Goal: Find contact information: Obtain details needed to contact an individual or organization

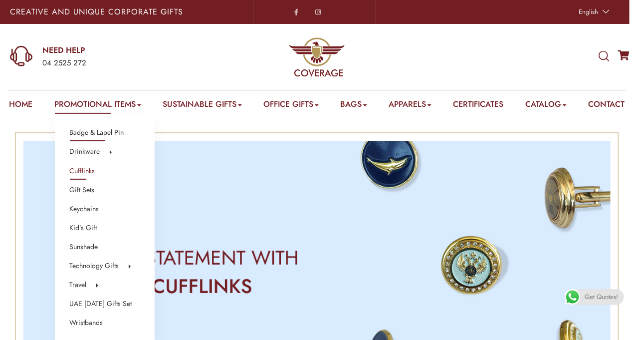
click at [107, 129] on link "Badge & Lapel Pin" at bounding box center [97, 132] width 54 height 13
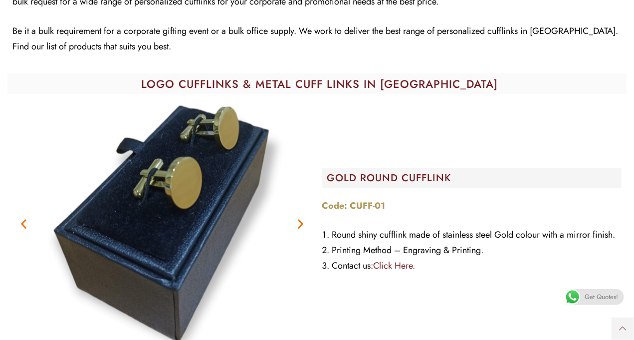
scroll to position [549, 0]
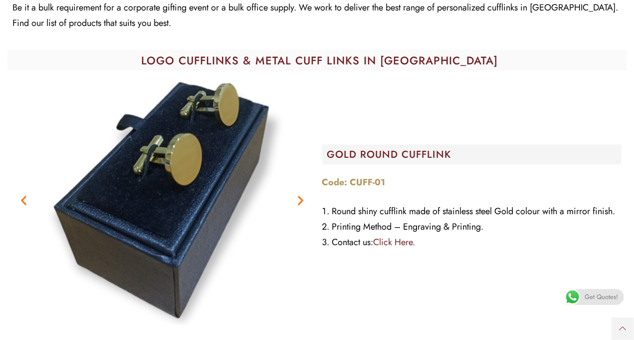
click at [574, 296] on span at bounding box center [573, 297] width 16 height 16
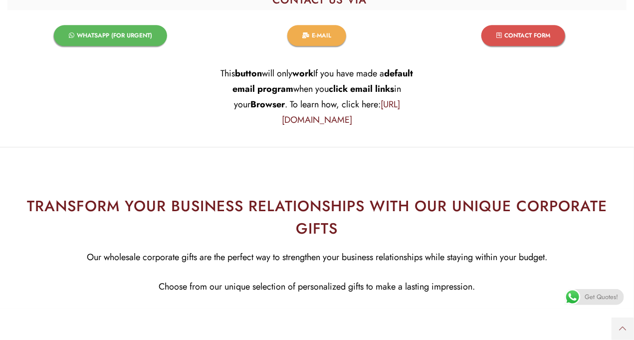
scroll to position [3913, 0]
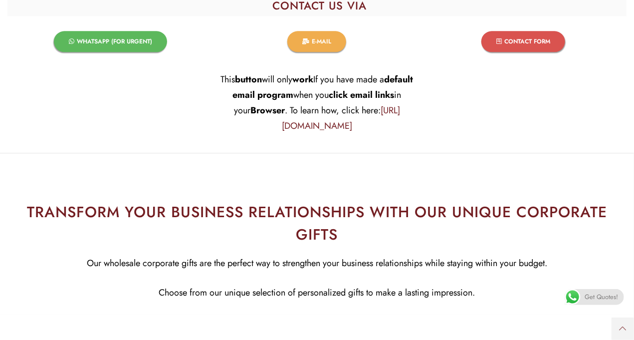
click at [132, 44] on span "WHATSAPP (FOR URGENT)​" at bounding box center [114, 41] width 75 height 6
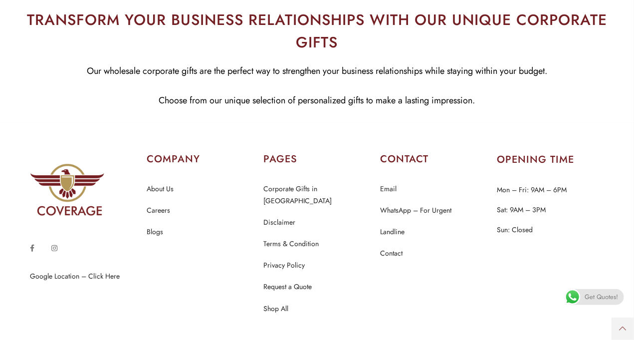
scroll to position [4150, 0]
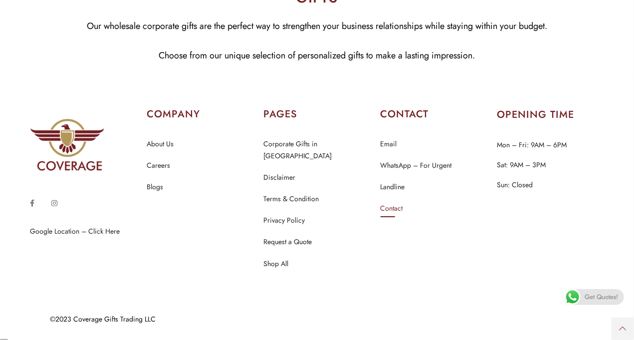
click at [401, 215] on link "Contact" at bounding box center [392, 208] width 22 height 13
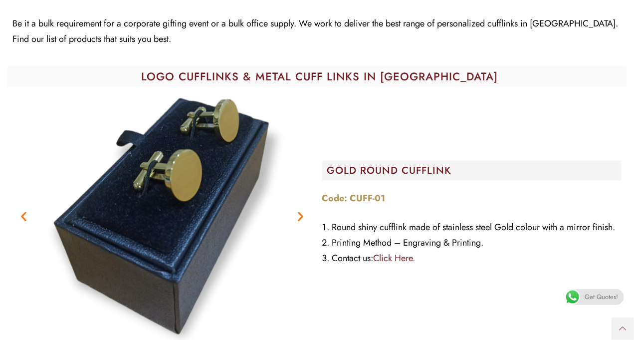
scroll to position [549, 0]
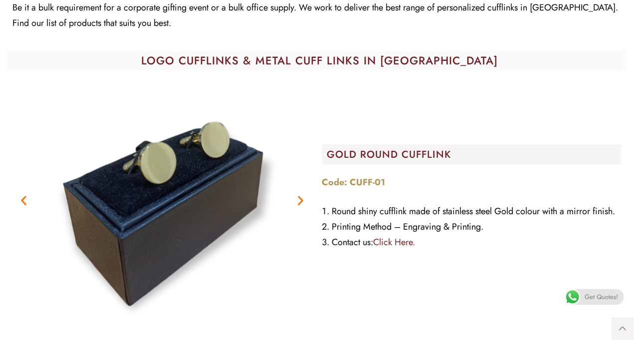
click at [207, 198] on img "1 / 2" at bounding box center [163, 201] width 250 height 250
click at [24, 207] on icon "Previous slide" at bounding box center [23, 201] width 12 height 12
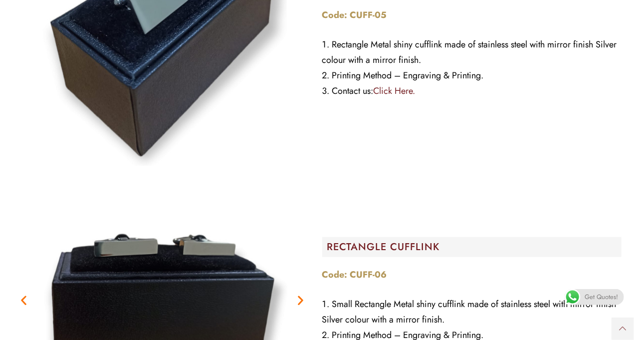
scroll to position [1797, 0]
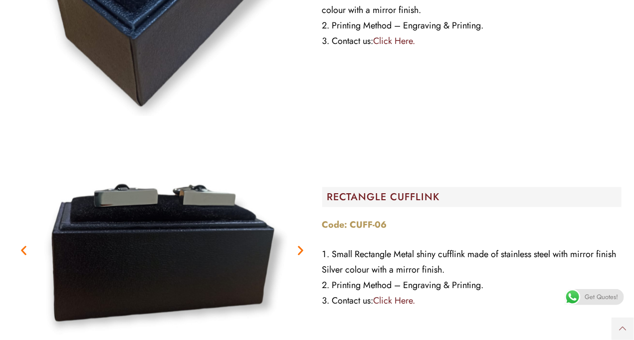
click at [23, 257] on icon "Previous slide" at bounding box center [23, 251] width 12 height 12
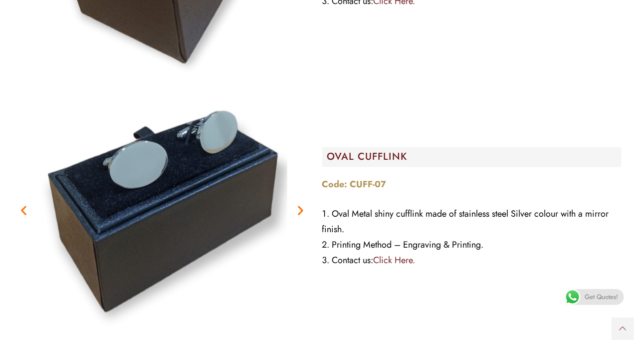
scroll to position [2147, 0]
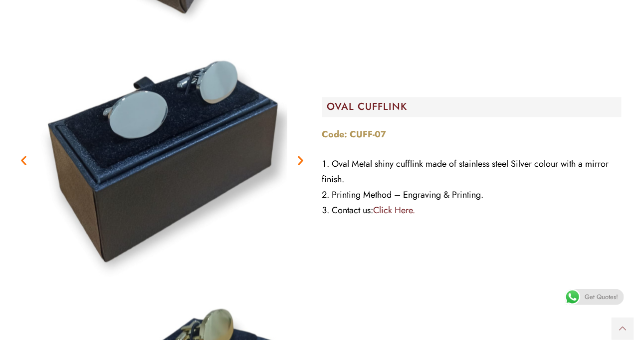
drag, startPoint x: 296, startPoint y: 176, endPoint x: 301, endPoint y: 175, distance: 5.1
click at [300, 167] on icon "Next slide" at bounding box center [301, 161] width 12 height 12
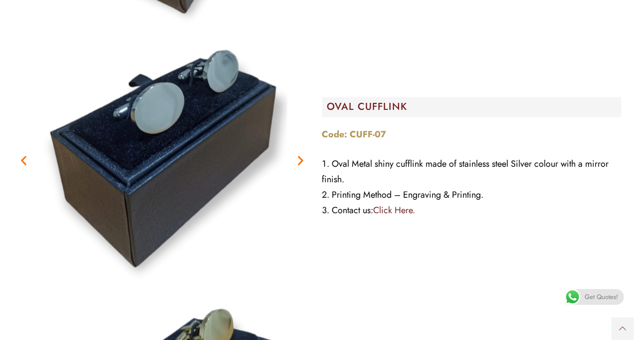
click at [304, 167] on icon "Next slide" at bounding box center [301, 161] width 12 height 12
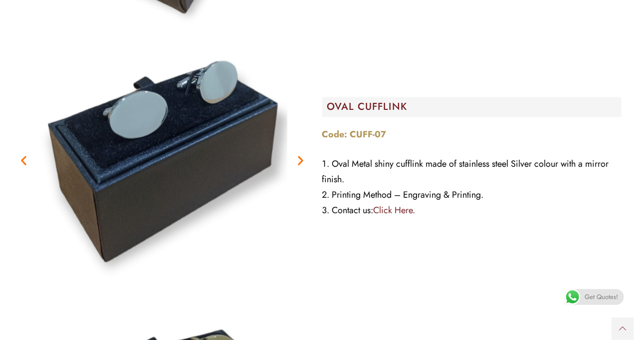
click at [304, 167] on icon "Next slide" at bounding box center [301, 161] width 12 height 12
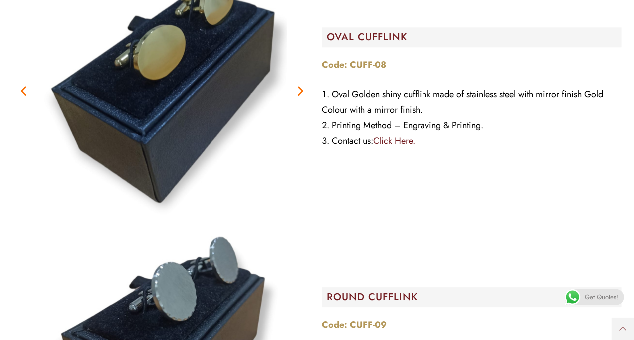
scroll to position [2396, 0]
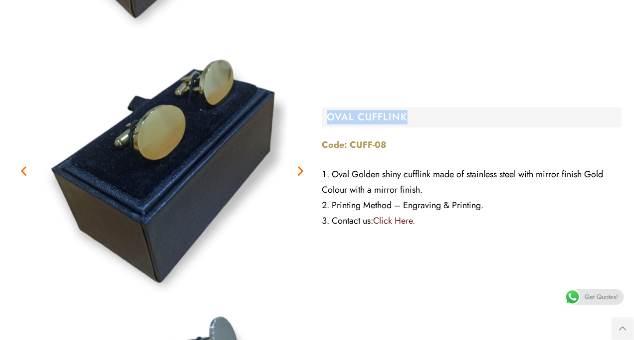
drag, startPoint x: 329, startPoint y: 132, endPoint x: 433, endPoint y: 133, distance: 103.3
click at [433, 122] on h2 "OVAL CUFFLINK" at bounding box center [474, 117] width 295 height 10
copy h2 "OVAL CUFFLINK"
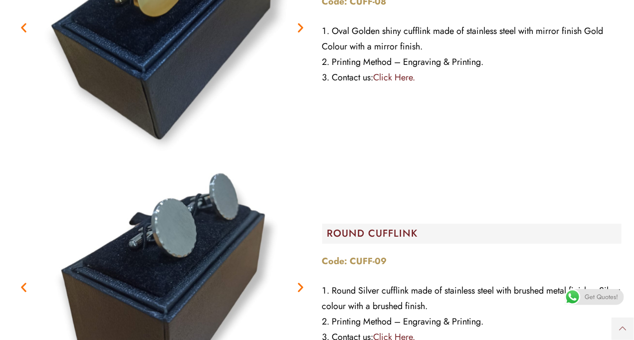
scroll to position [2596, 0]
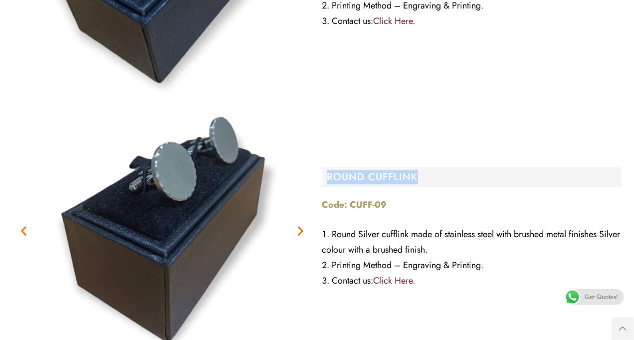
drag, startPoint x: 329, startPoint y: 190, endPoint x: 421, endPoint y: 194, distance: 91.9
click at [421, 182] on h2 "ROUND CUFFLINK" at bounding box center [474, 177] width 295 height 10
copy h2 "ROUND CUFFLINK"
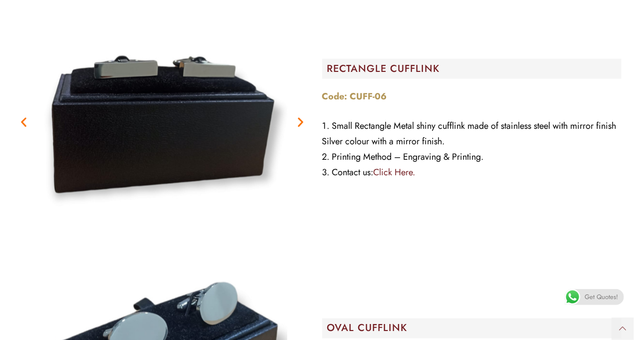
scroll to position [1847, 0]
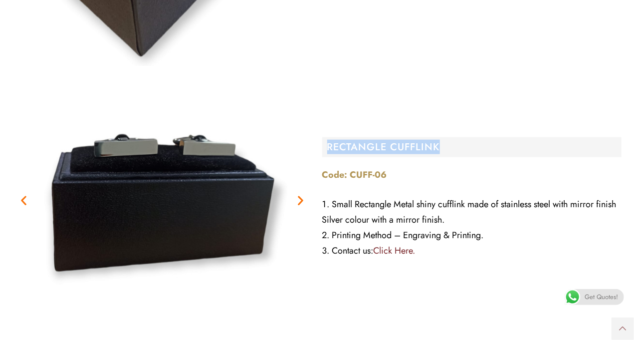
drag, startPoint x: 328, startPoint y: 161, endPoint x: 462, endPoint y: 162, distance: 134.3
click at [462, 152] on h2 "RECTANGLE CUFFLINK" at bounding box center [474, 147] width 295 height 10
copy h2 "RECTANGLE CUFFLINK"
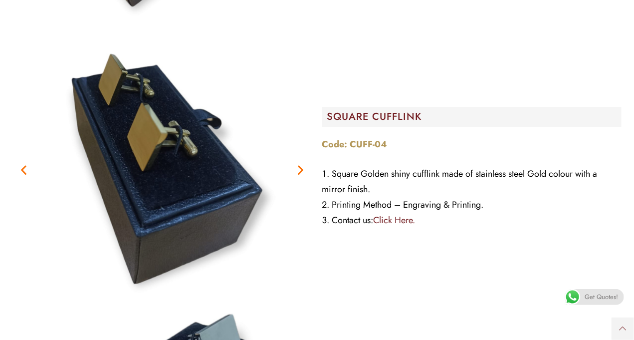
scroll to position [1348, 0]
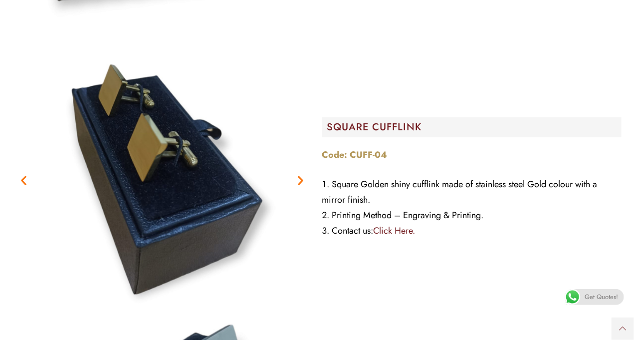
click at [295, 187] on icon "Next slide" at bounding box center [301, 181] width 12 height 12
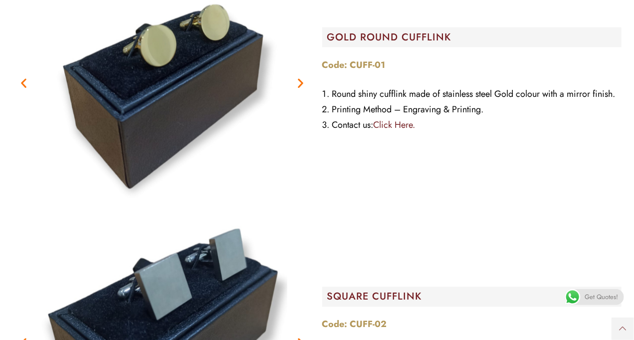
scroll to position [799, 0]
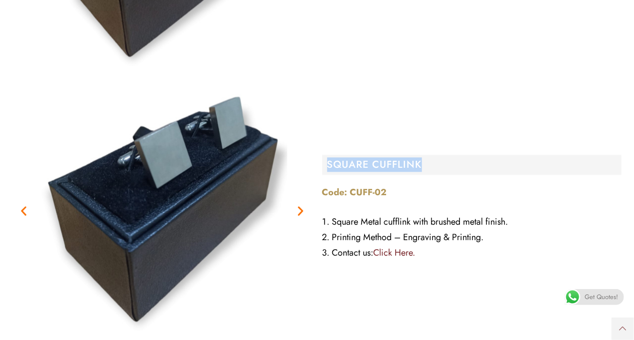
drag, startPoint x: 330, startPoint y: 180, endPoint x: 438, endPoint y: 179, distance: 107.8
click at [438, 170] on h2 "SQUARE CUFFLINK" at bounding box center [474, 165] width 295 height 10
copy h2 "SQUARE CUFFLINK"
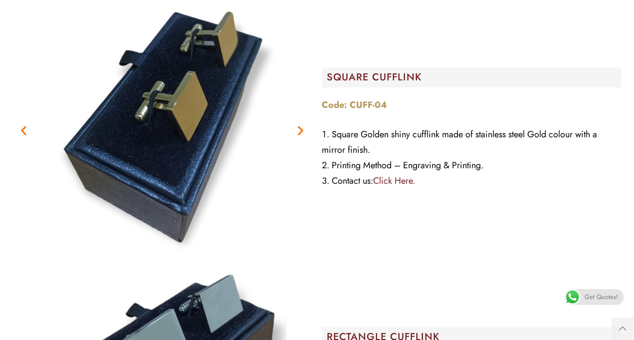
scroll to position [1597, 0]
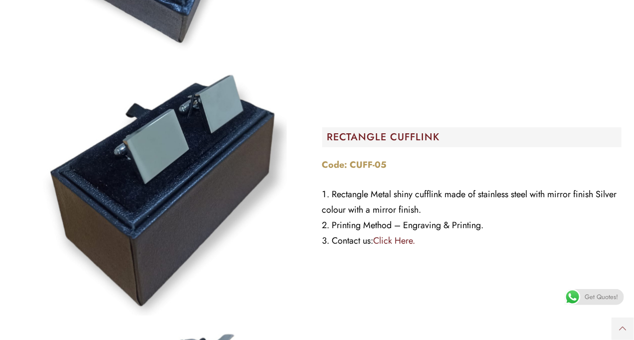
click at [168, 179] on img "Image Carousel" at bounding box center [162, 191] width 250 height 250
click at [292, 211] on figure "Image Carousel" at bounding box center [162, 191] width 300 height 250
click at [215, 223] on img "Image Carousel" at bounding box center [162, 191] width 250 height 250
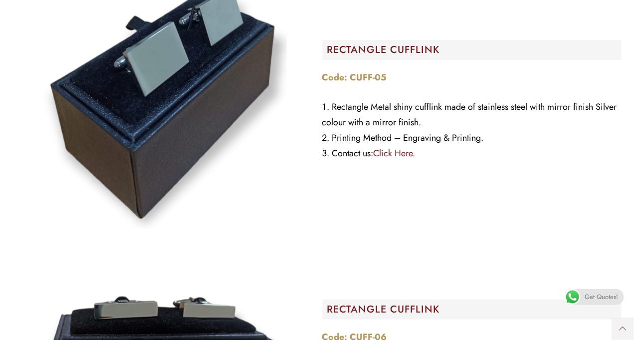
scroll to position [1847, 0]
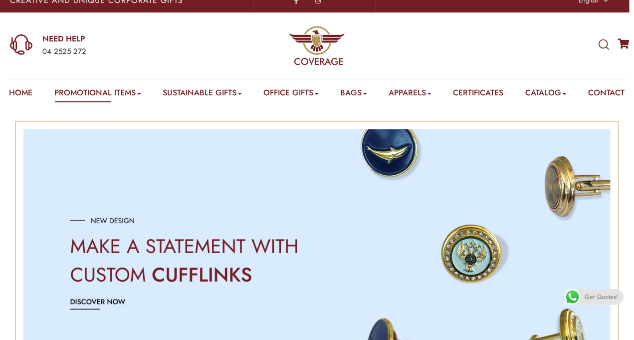
scroll to position [0, 0]
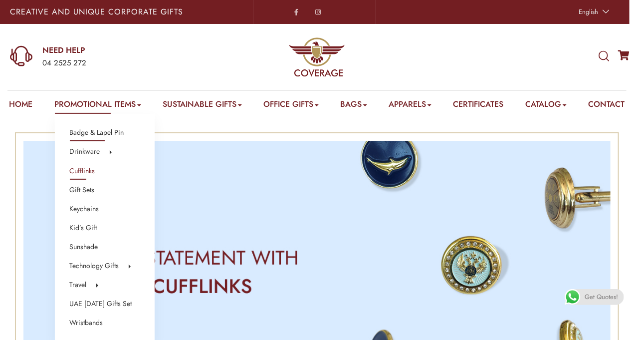
click at [91, 136] on link "Badge & Lapel Pin" at bounding box center [97, 132] width 54 height 13
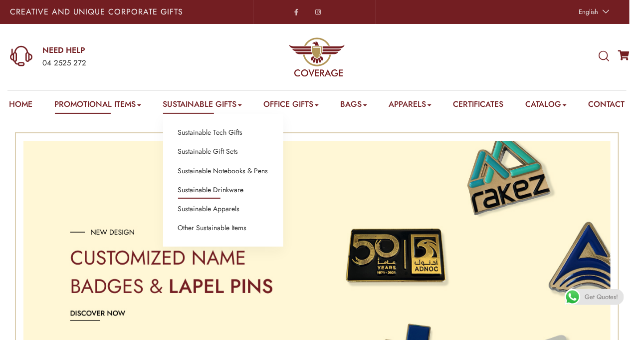
click at [187, 189] on link "Sustainable Drinkware" at bounding box center [211, 190] width 66 height 13
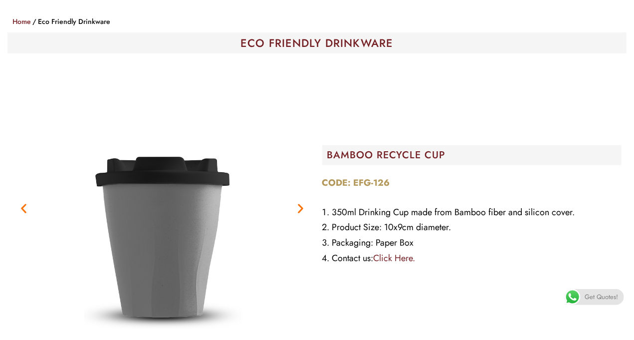
scroll to position [200, 0]
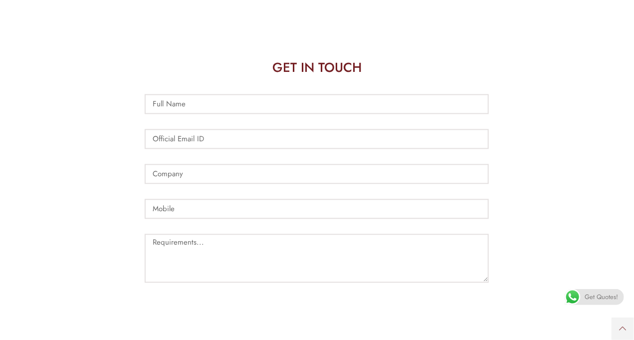
scroll to position [499, 0]
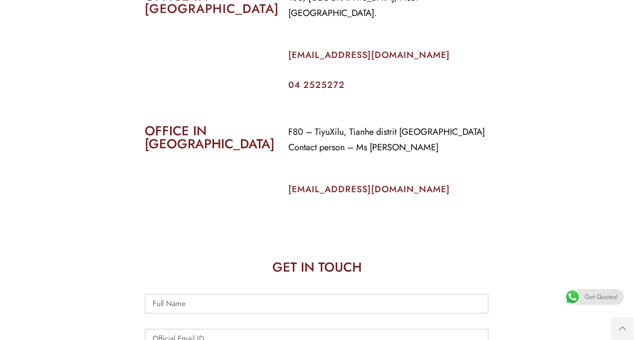
click at [570, 296] on span at bounding box center [573, 297] width 16 height 16
click at [289, 188] on link "[EMAIL_ADDRESS][DOMAIN_NAME]" at bounding box center [370, 189] width 162 height 13
drag, startPoint x: 287, startPoint y: 189, endPoint x: 412, endPoint y: 188, distance: 125.3
click at [412, 188] on div "F80 – TiyuXilu, Tianhe distrit Guangzhou Contact person – Ms Priti info@coverag…" at bounding box center [389, 168] width 216 height 102
copy link "info@coverageuae.com"
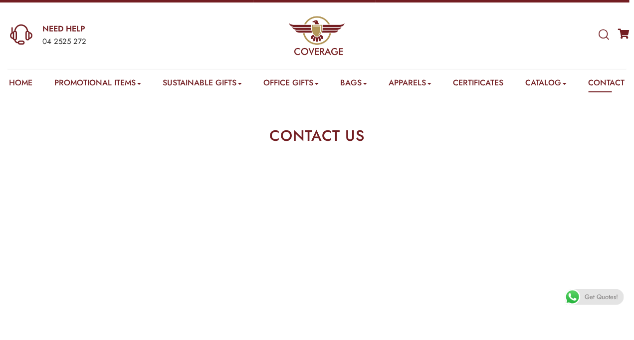
scroll to position [0, 0]
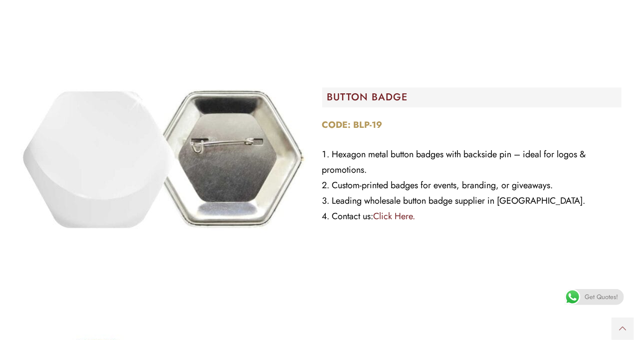
scroll to position [1048, 0]
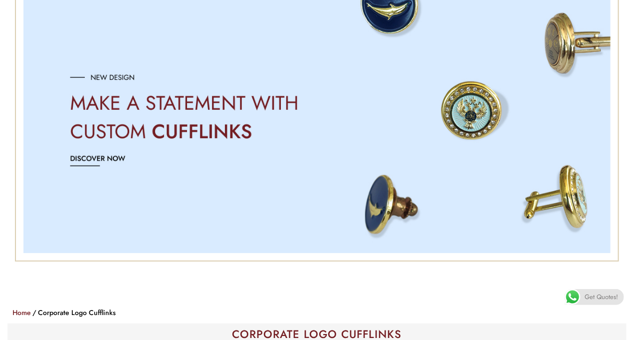
scroll to position [100, 0]
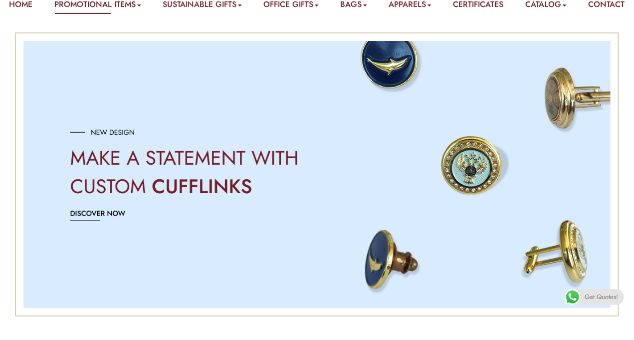
click at [115, 228] on img "Image Carousel" at bounding box center [317, 174] width 588 height 267
click at [77, 200] on img "Image Carousel" at bounding box center [317, 174] width 588 height 267
click at [75, 198] on img "Image Carousel" at bounding box center [317, 174] width 588 height 267
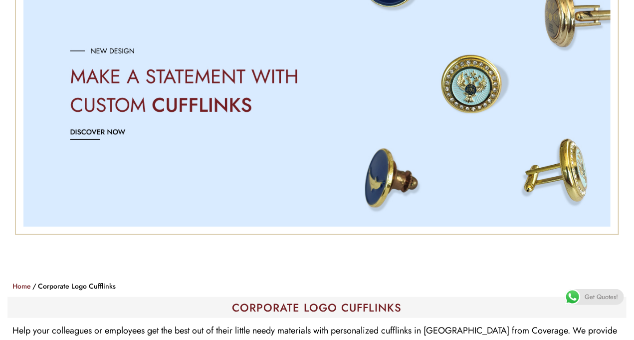
scroll to position [150, 0]
